Goal: Task Accomplishment & Management: Use online tool/utility

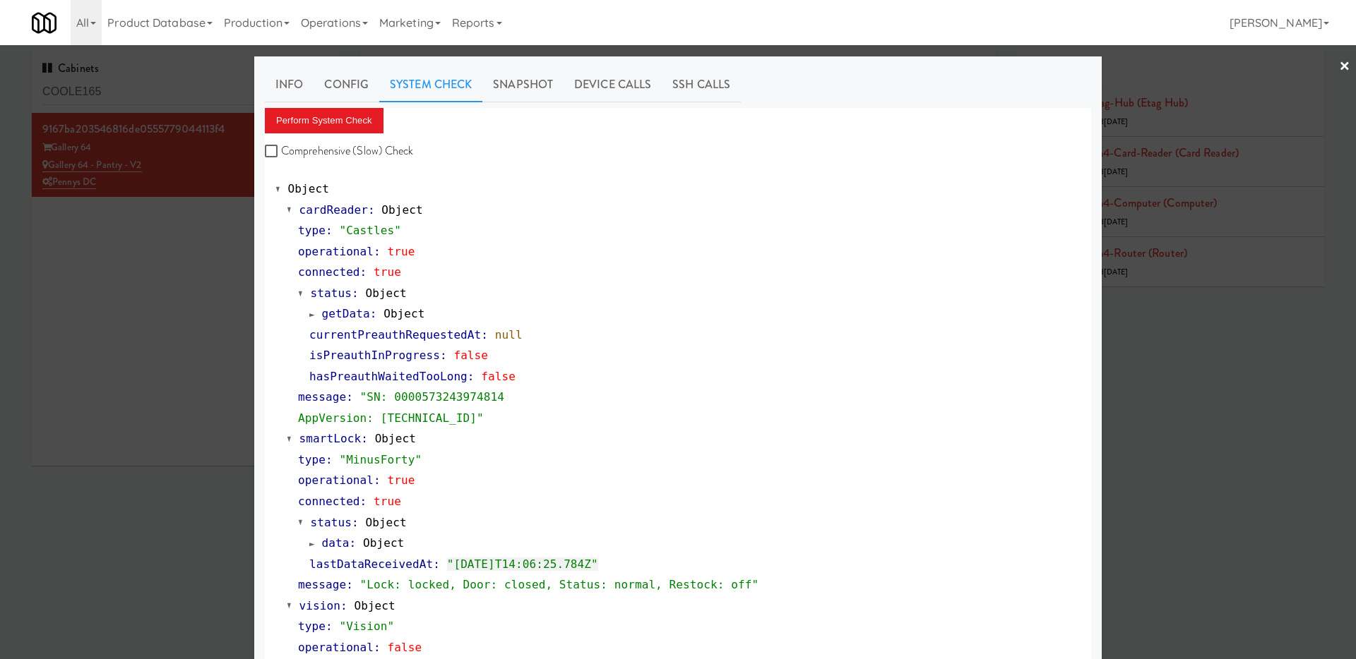
scroll to position [70, 0]
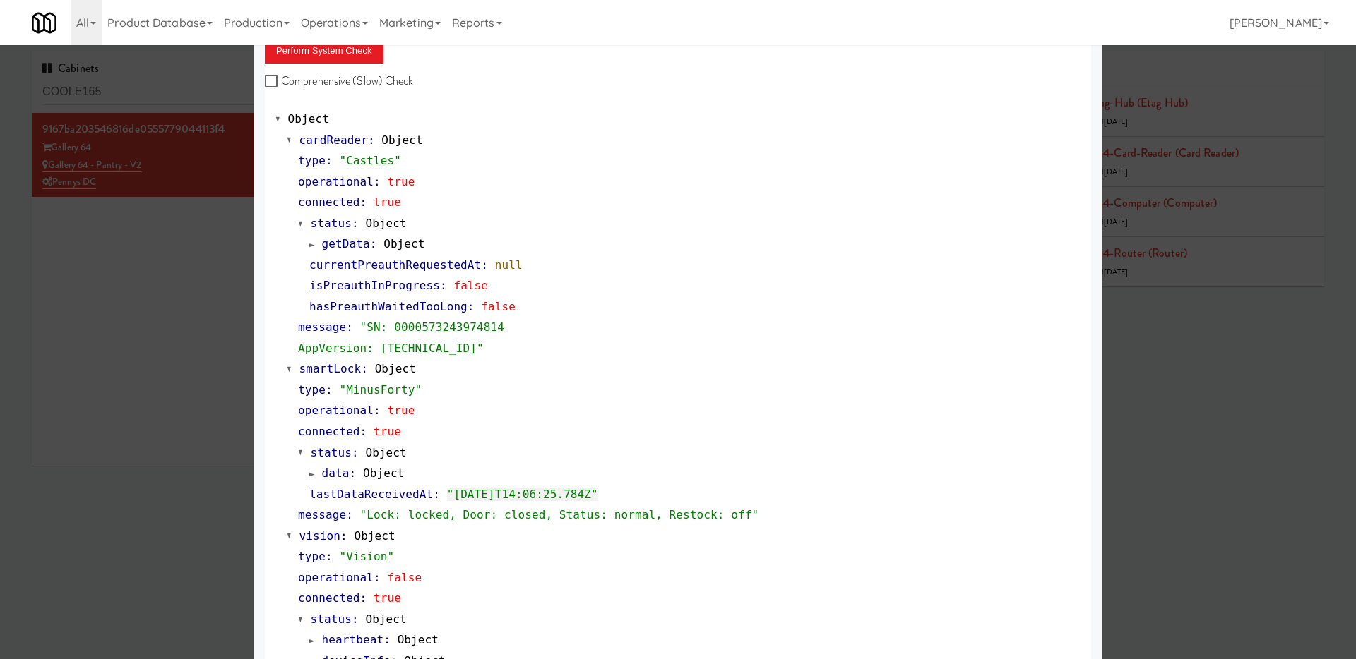
click at [168, 213] on div at bounding box center [678, 329] width 1356 height 659
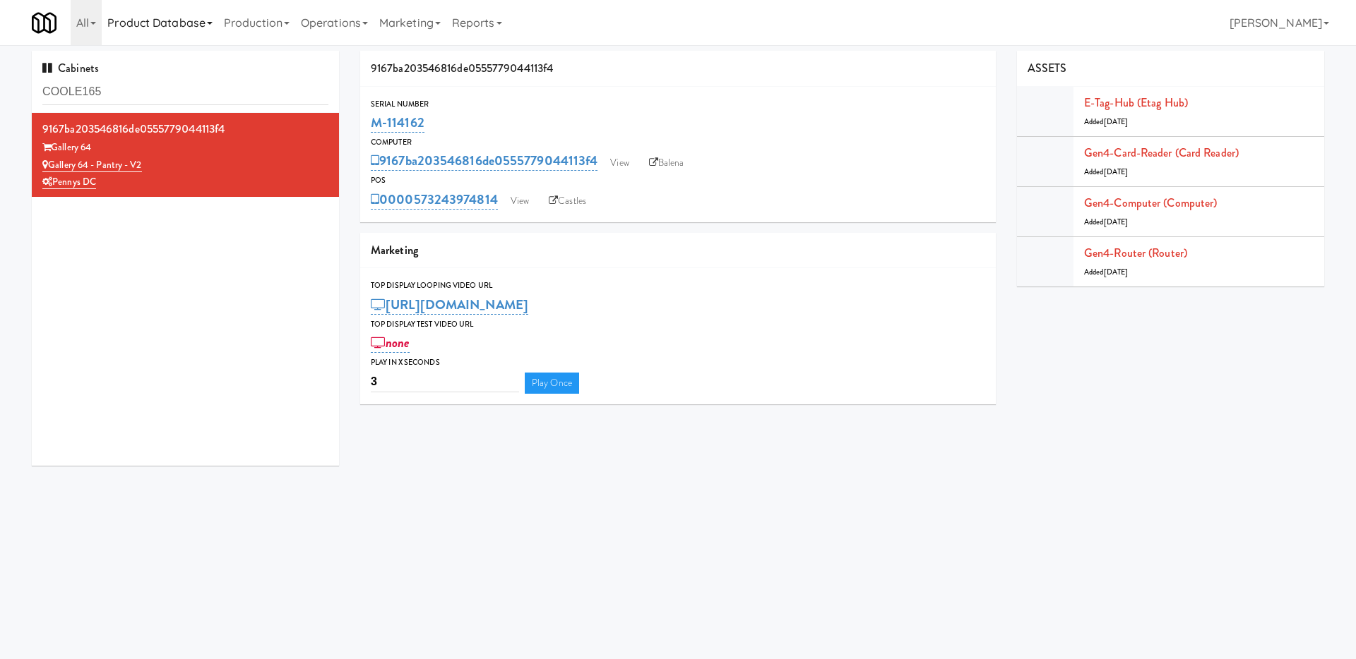
click at [194, 27] on link "Product Database" at bounding box center [160, 22] width 116 height 45
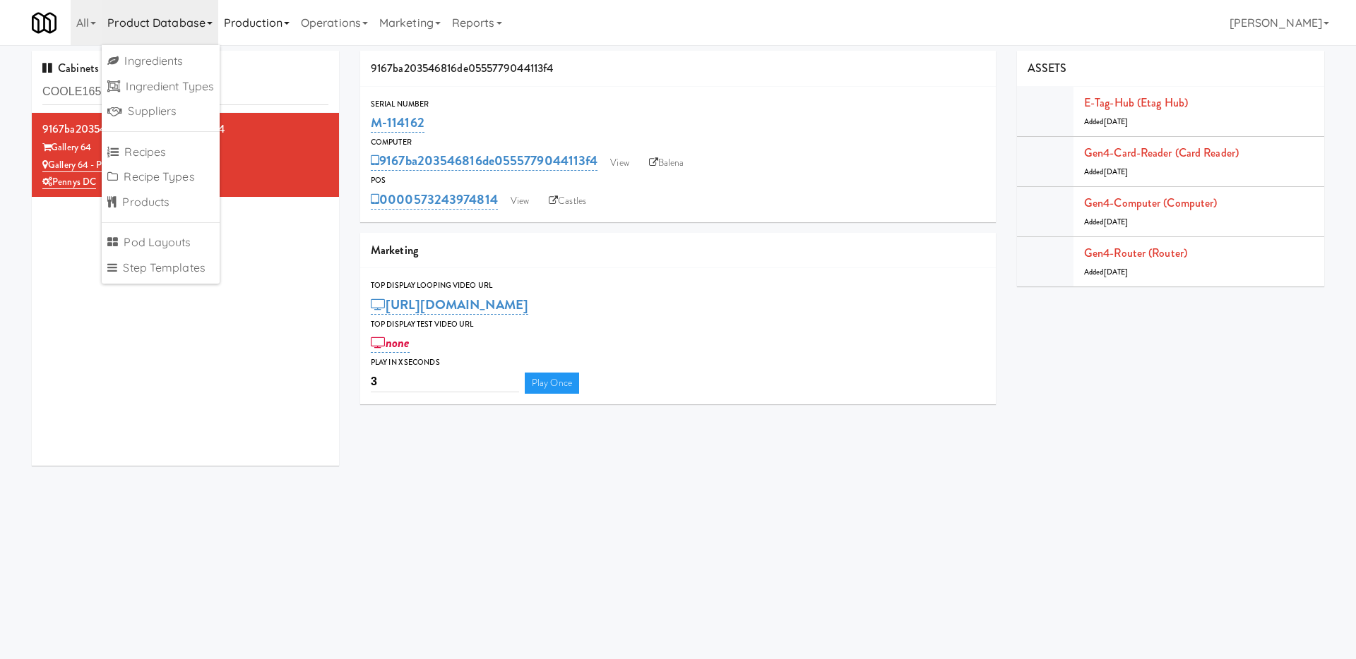
click at [246, 24] on link "Production" at bounding box center [256, 22] width 77 height 45
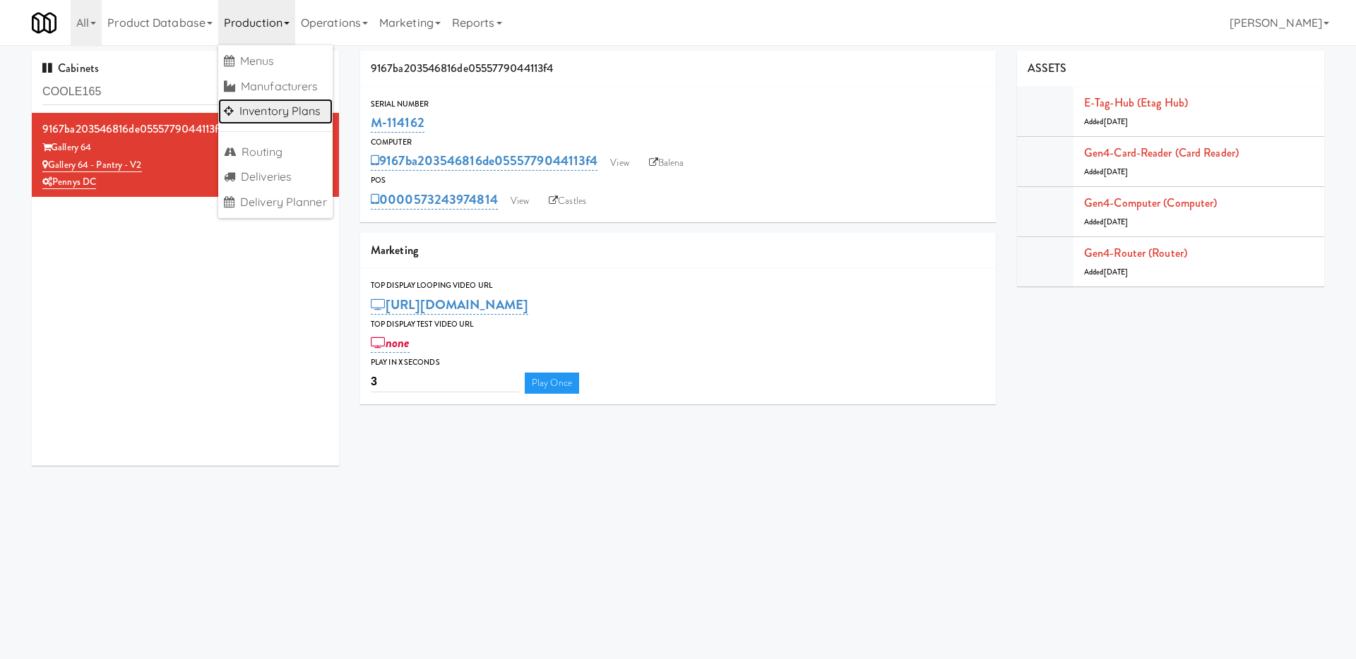
click at [266, 116] on link "Inventory Plans" at bounding box center [275, 111] width 114 height 25
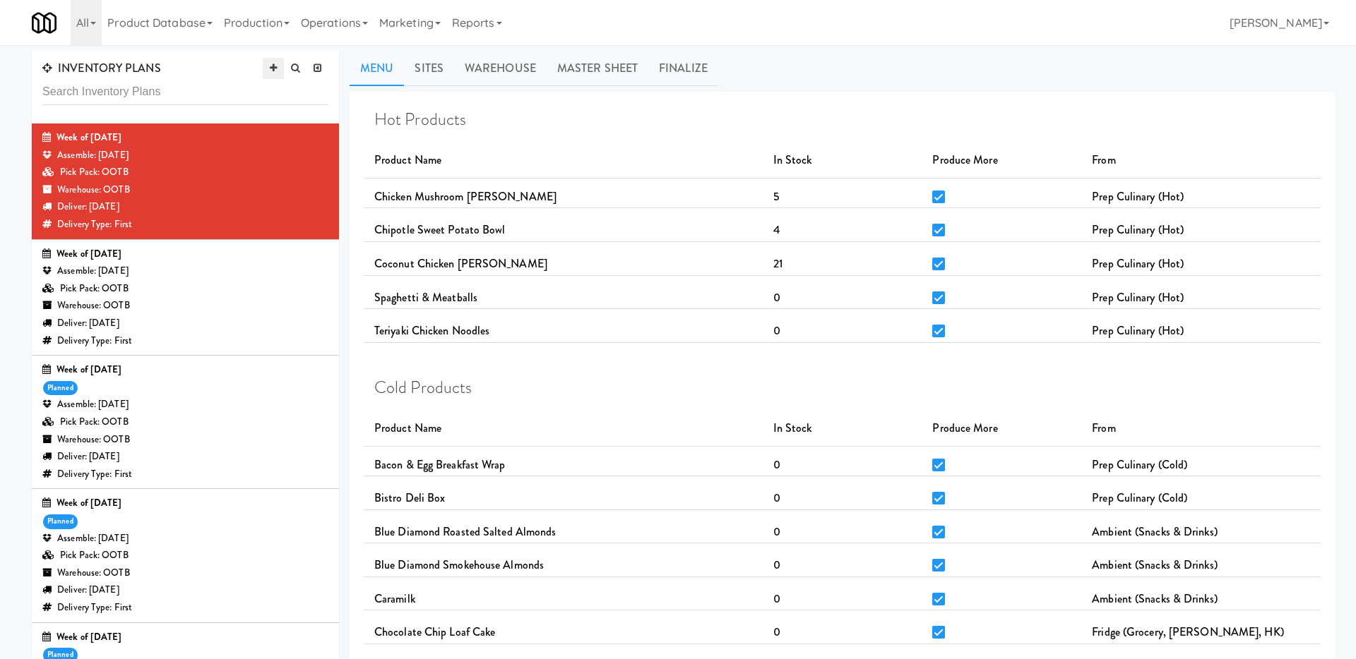
click at [275, 66] on icon at bounding box center [273, 68] width 7 height 9
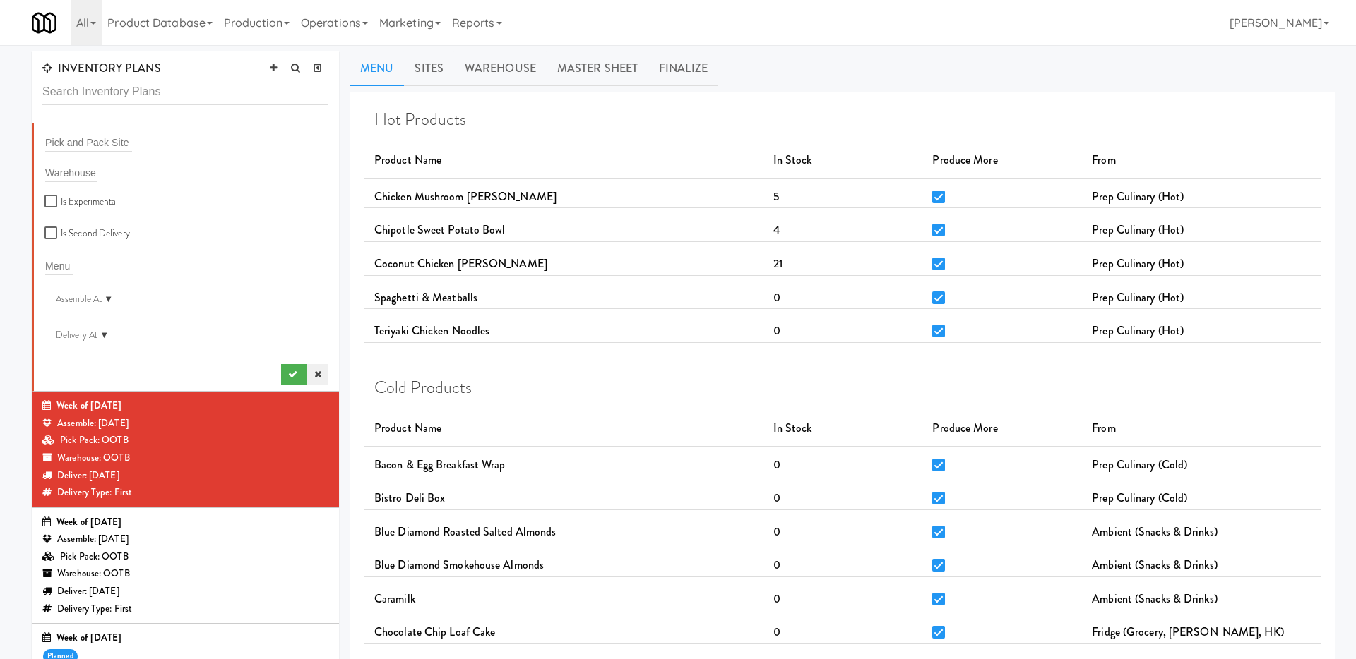
click at [317, 368] on link at bounding box center [317, 374] width 21 height 21
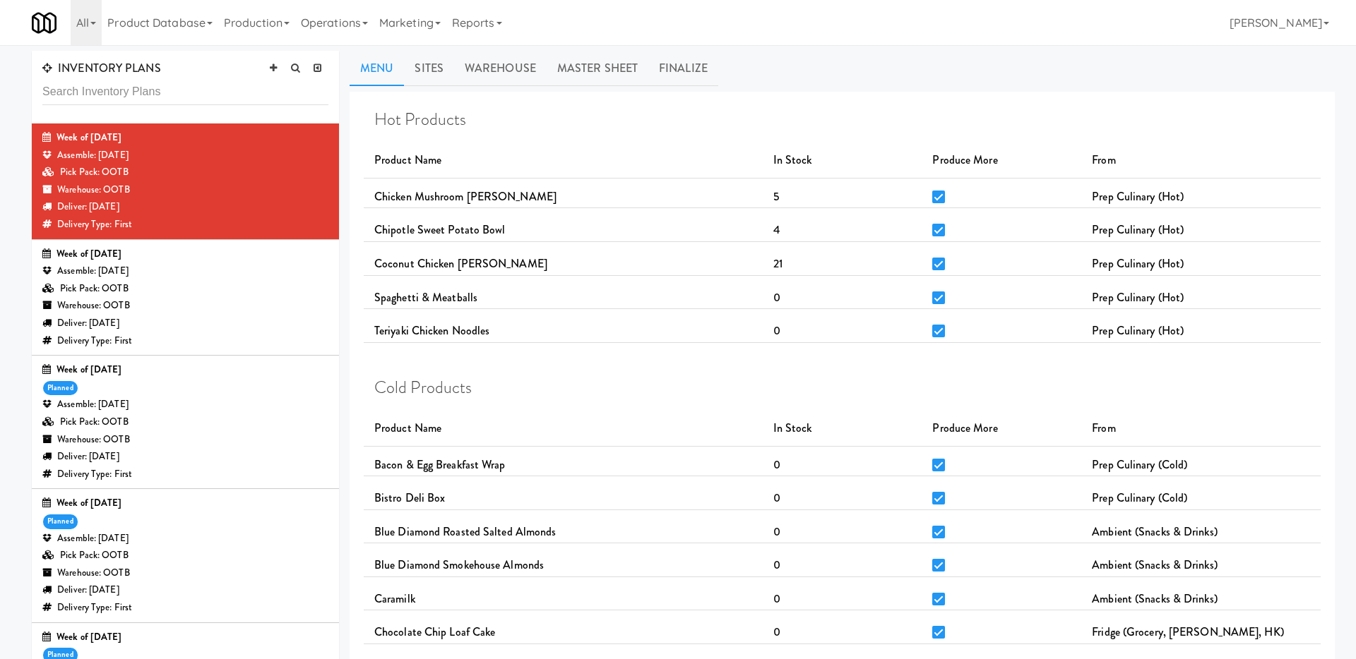
click at [276, 284] on div "Pick Pack: OOTB" at bounding box center [185, 289] width 286 height 18
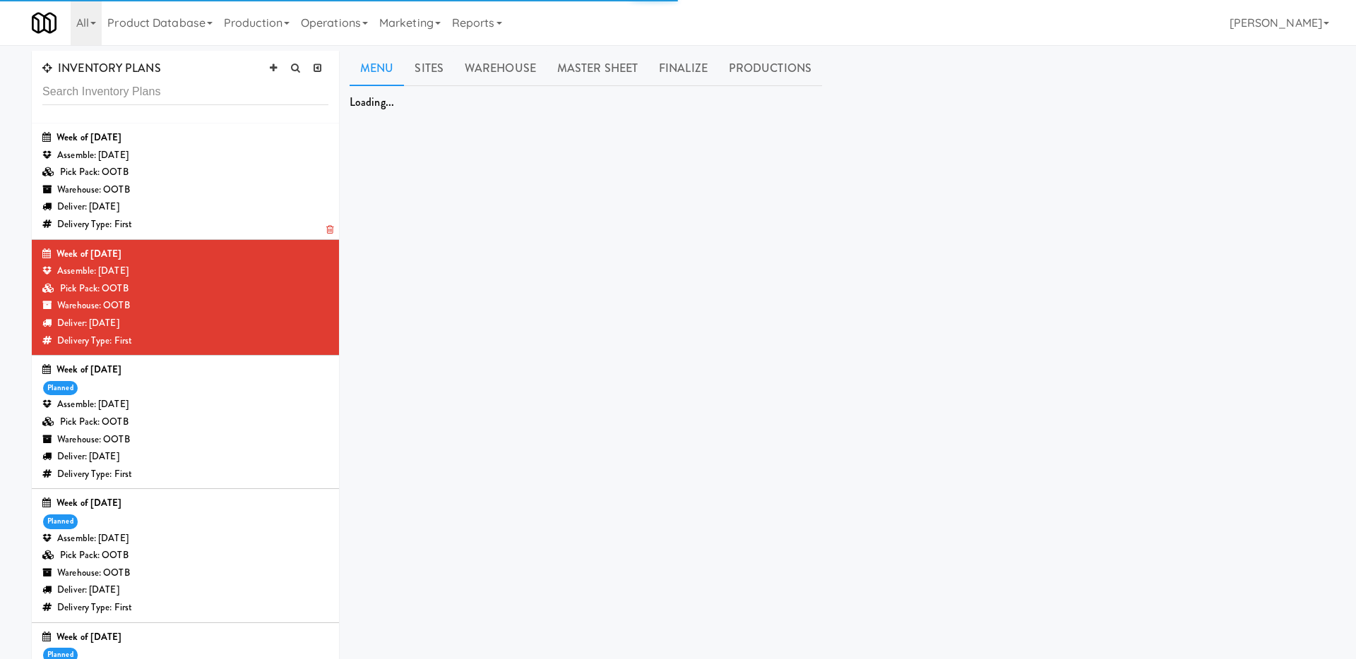
click at [253, 135] on div "Week of [DATE]" at bounding box center [185, 138] width 286 height 18
click at [251, 164] on div "Pick Pack: OOTB" at bounding box center [185, 173] width 286 height 18
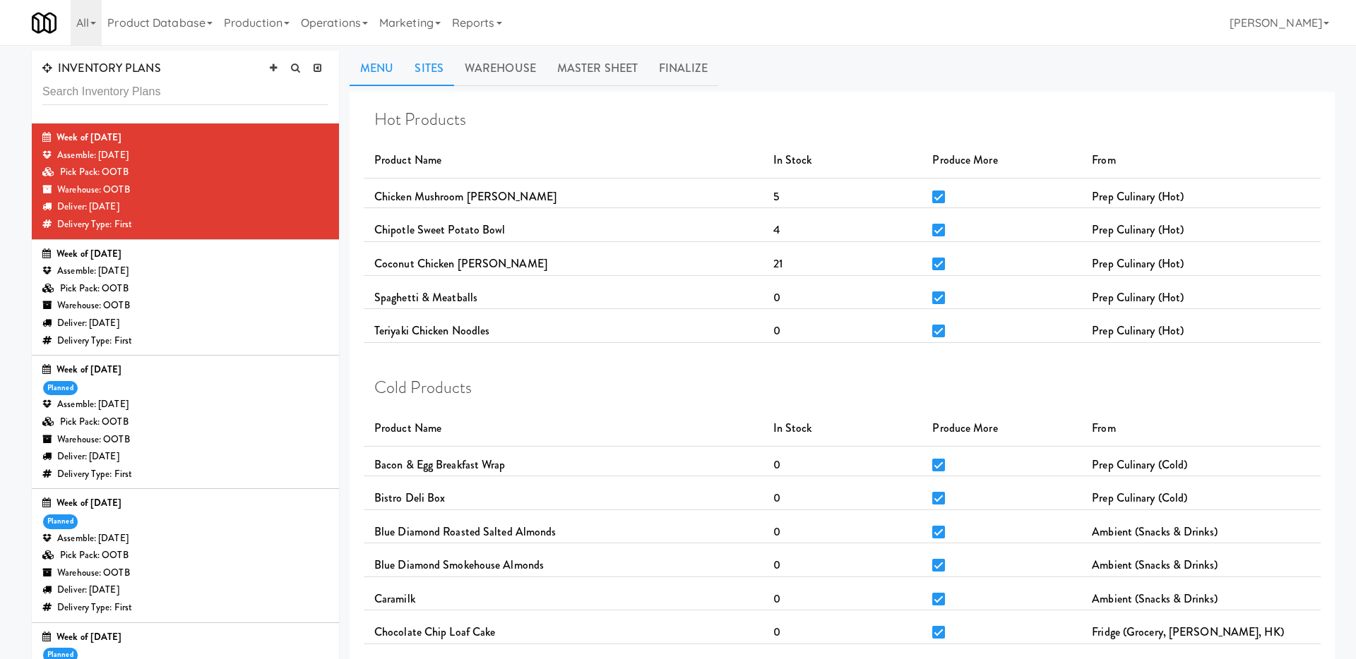
click at [417, 80] on link "Sites" at bounding box center [429, 68] width 50 height 35
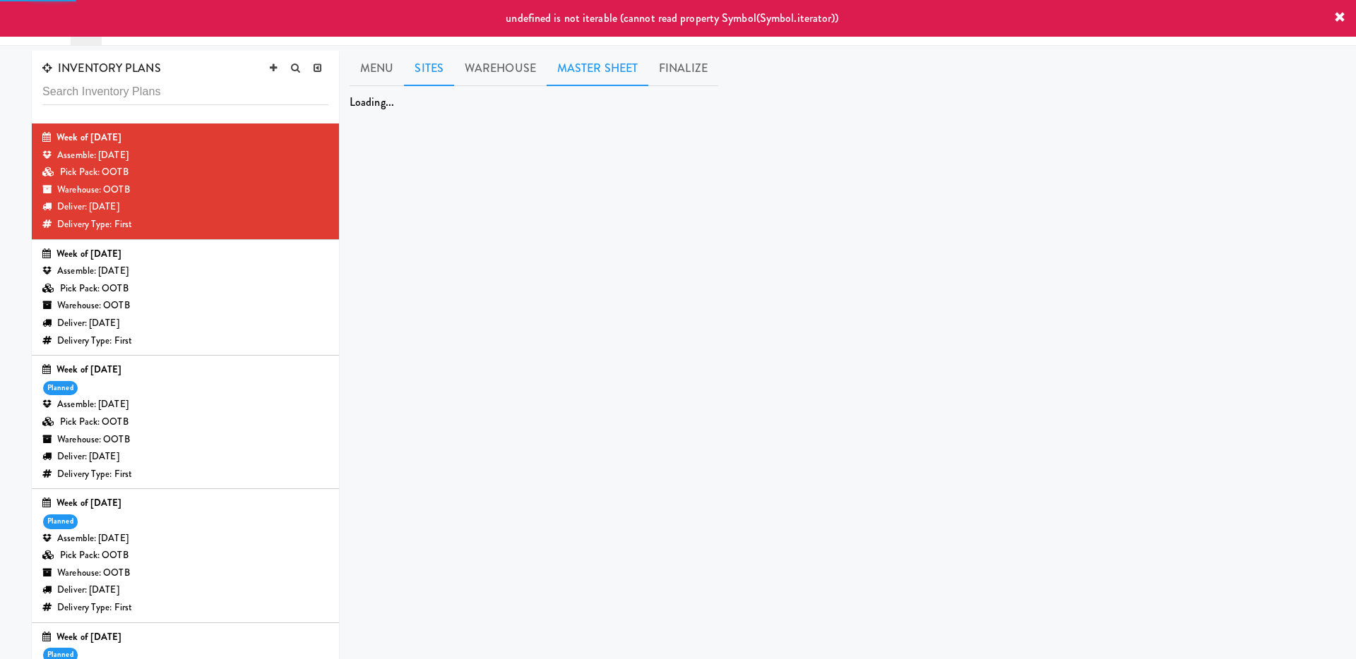
click at [578, 76] on link "Master Sheet" at bounding box center [597, 68] width 102 height 35
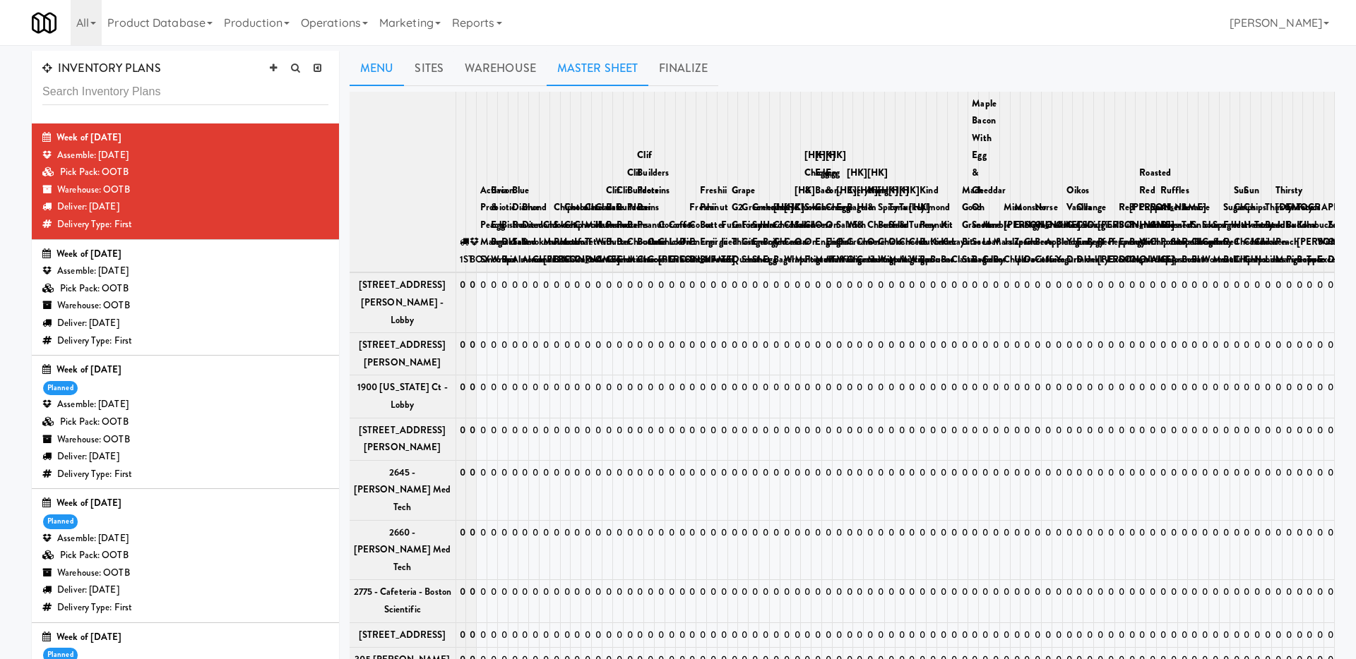
click at [385, 75] on link "Menu" at bounding box center [376, 68] width 54 height 35
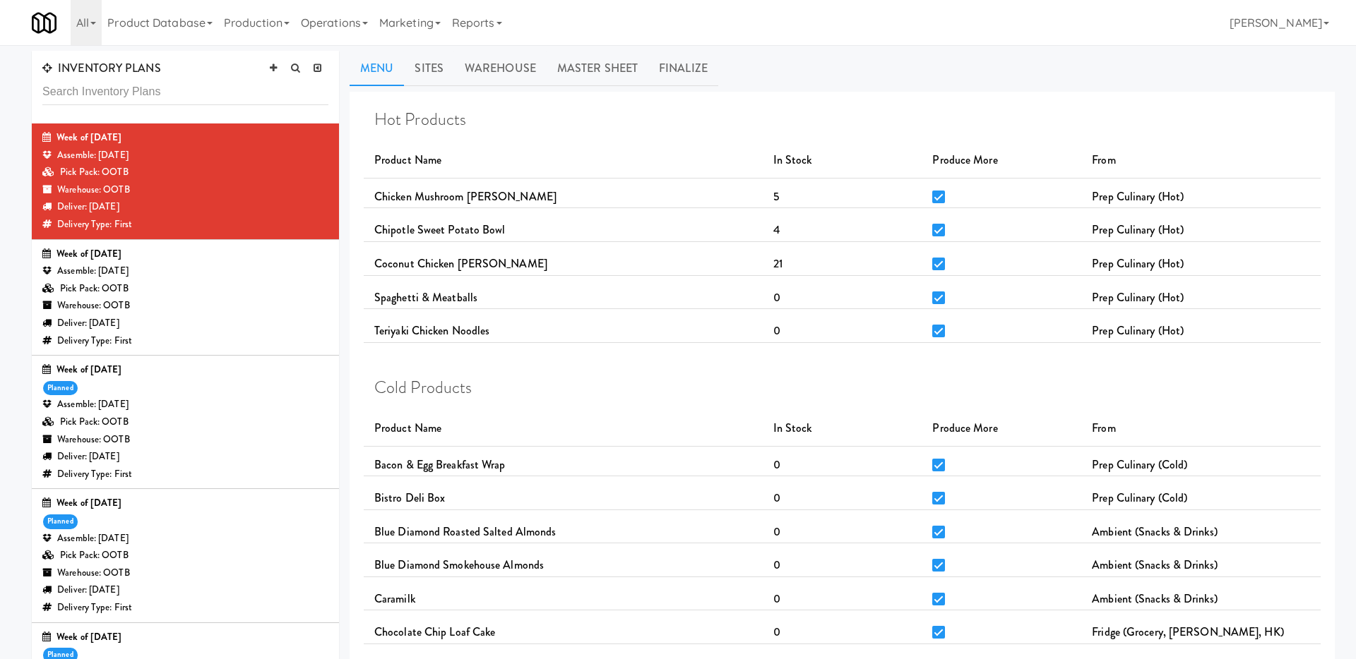
click at [273, 282] on div "Pick Pack: OOTB" at bounding box center [185, 289] width 286 height 18
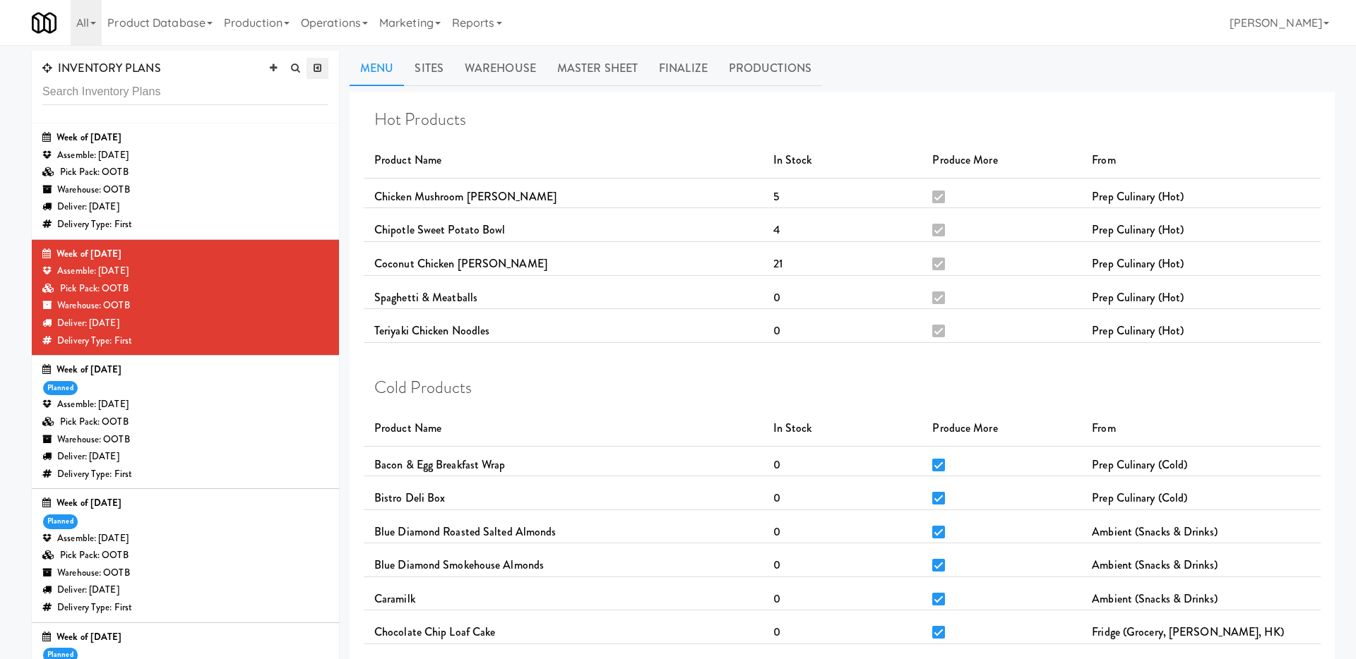
click at [320, 71] on icon at bounding box center [317, 68] width 8 height 9
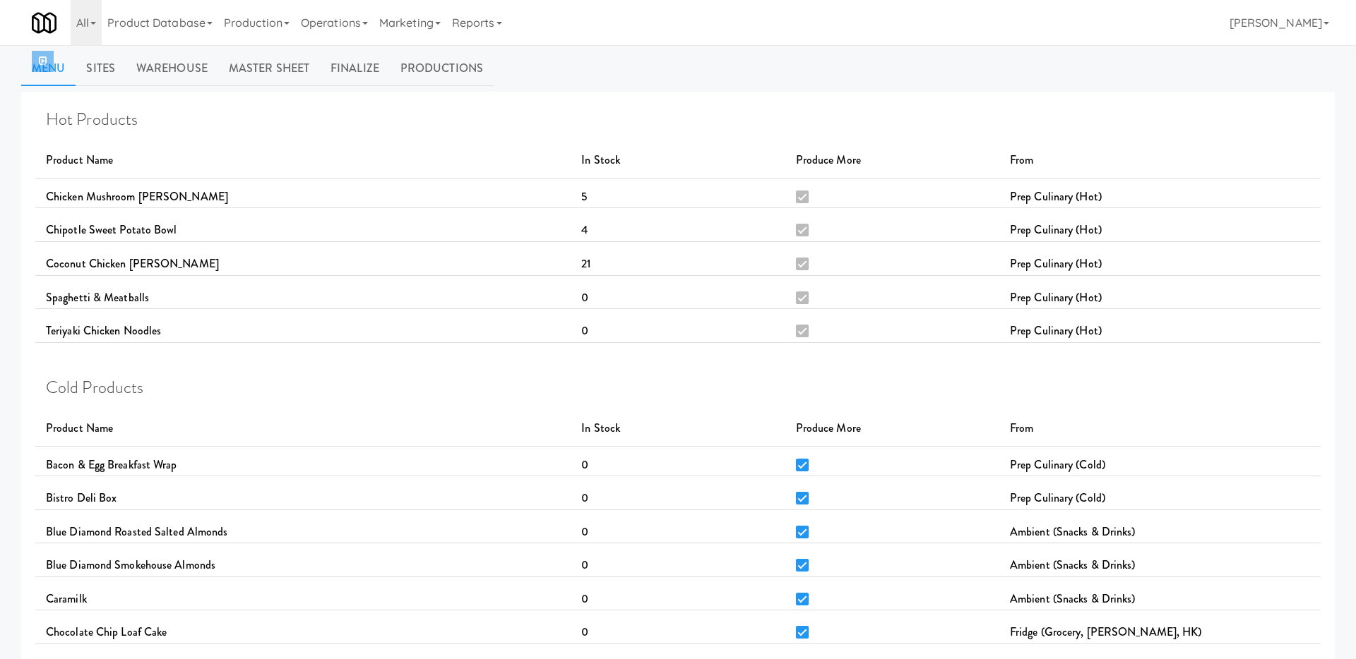
click at [41, 59] on icon at bounding box center [43, 60] width 8 height 9
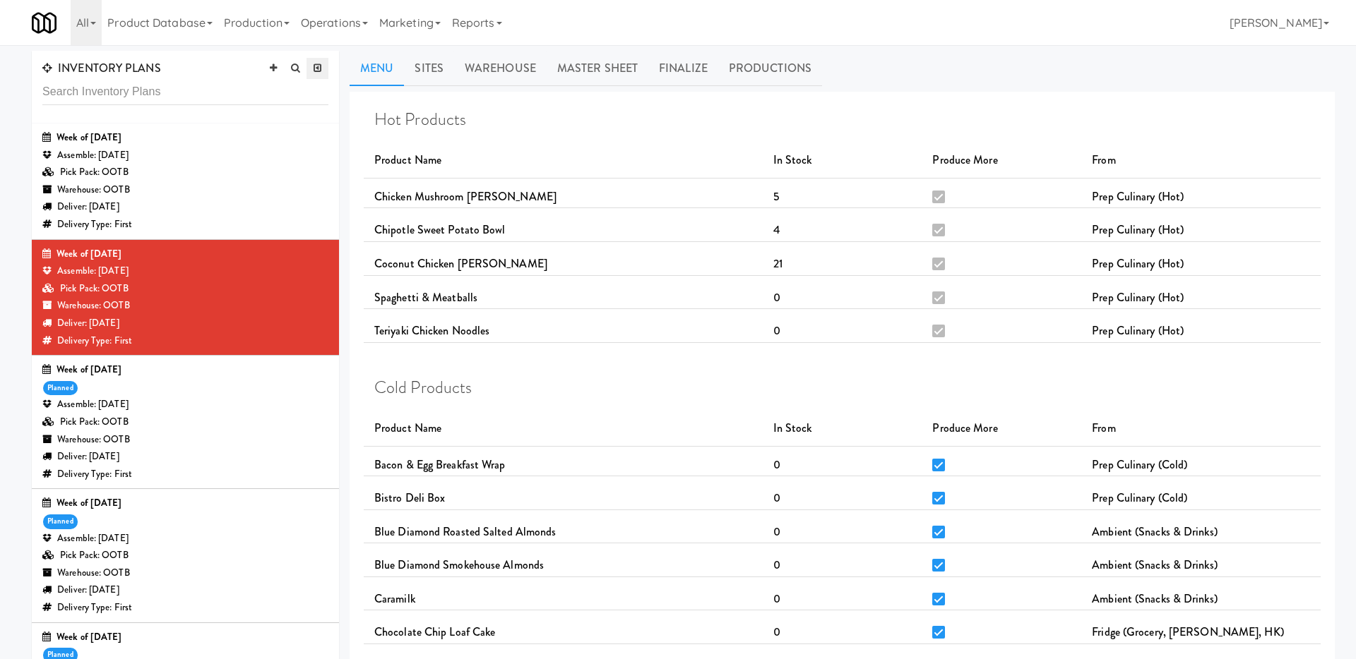
click at [313, 72] on icon at bounding box center [317, 68] width 8 height 9
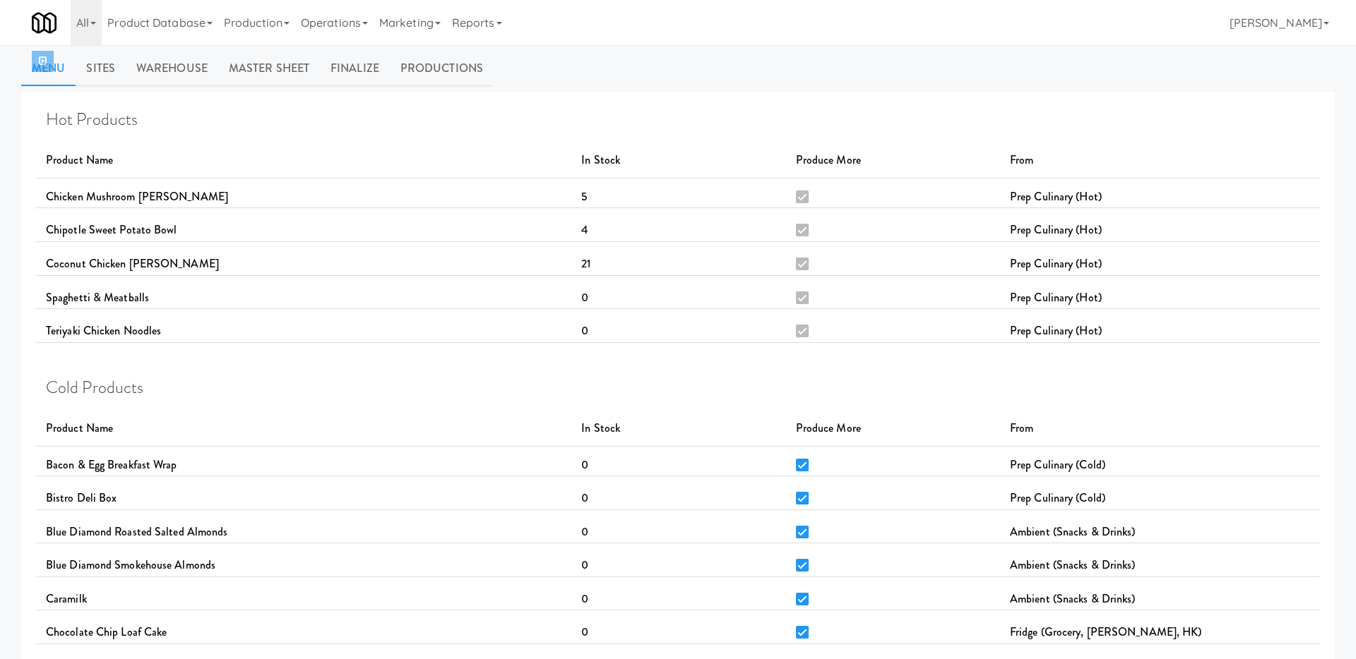
click at [40, 55] on link at bounding box center [43, 61] width 22 height 21
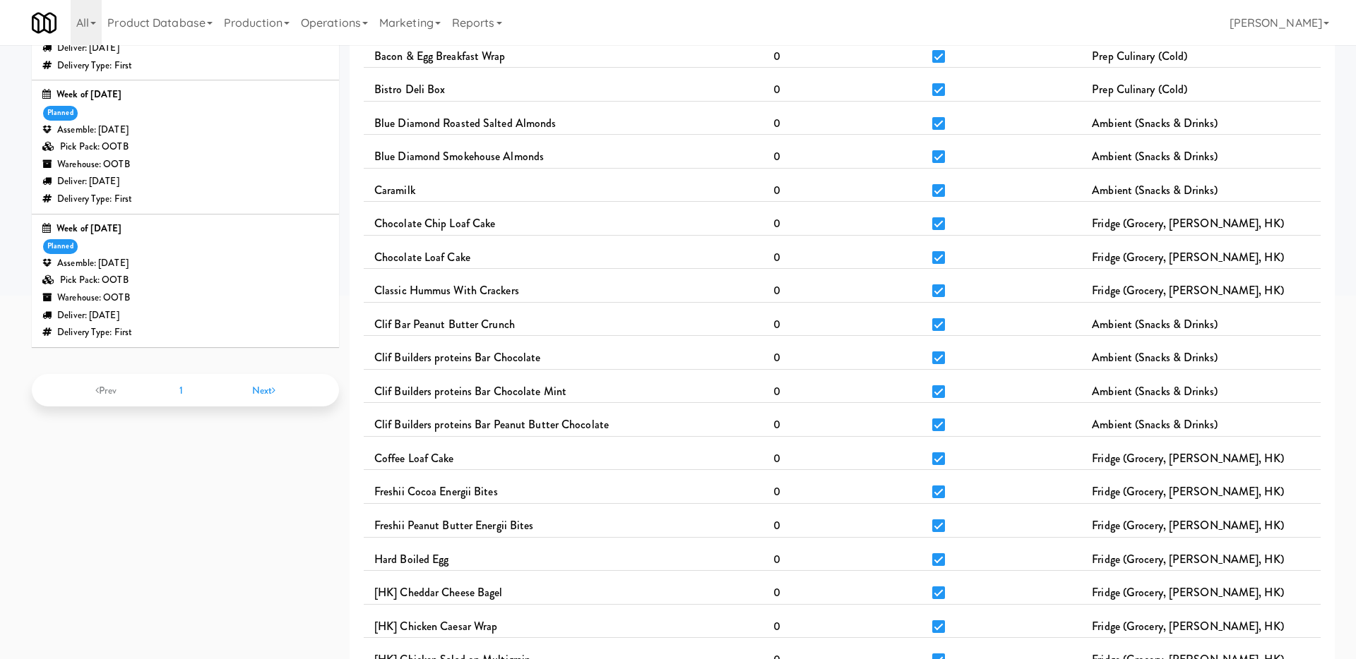
scroll to position [424, 0]
